Goal: Task Accomplishment & Management: Manage account settings

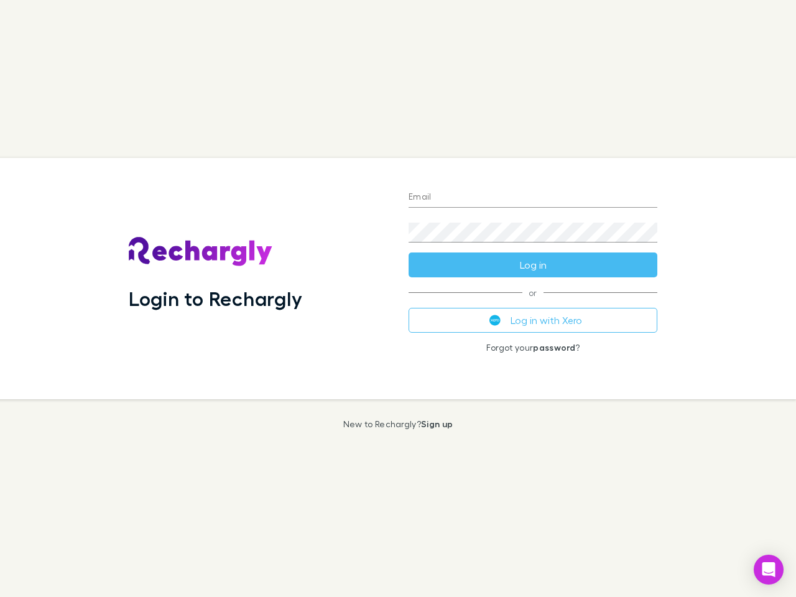
click at [398, 299] on div "Login to Rechargly" at bounding box center [259, 278] width 280 height 241
click at [533, 198] on input "Email" at bounding box center [533, 198] width 249 height 20
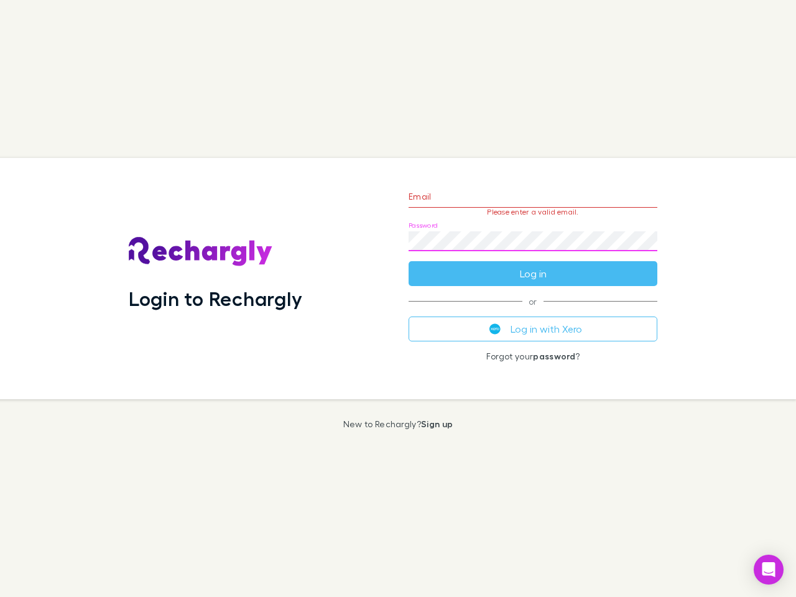
click at [533, 265] on form "Email Please enter a valid email. Password Log in" at bounding box center [533, 232] width 249 height 108
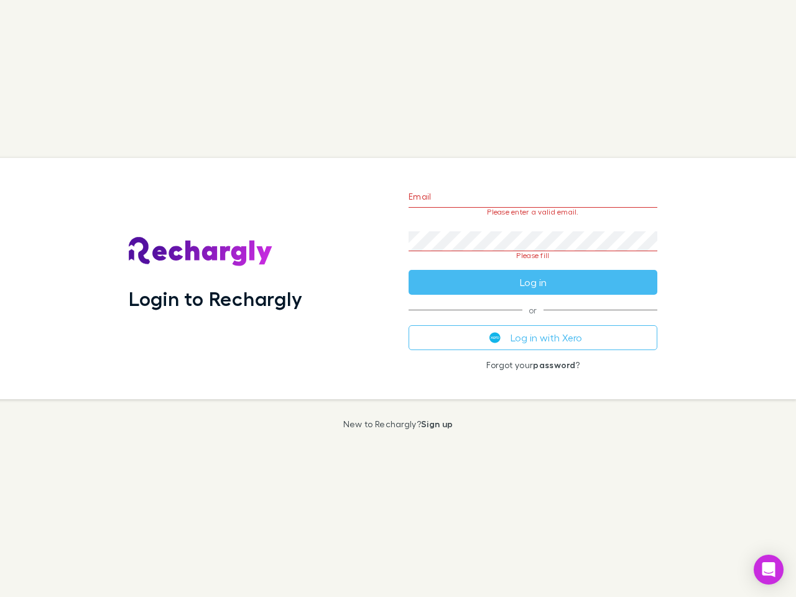
click at [533, 320] on div "Email Please enter a valid email. Password Please fill Log in or Log in with Xe…" at bounding box center [533, 278] width 269 height 241
click at [769, 570] on icon "Open Intercom Messenger" at bounding box center [769, 569] width 13 height 15
